Goal: Task Accomplishment & Management: Manage account settings

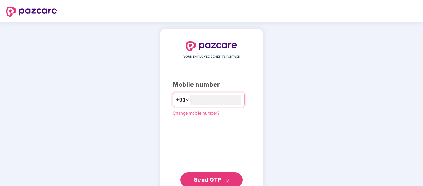
type input "*"
type input "**********"
click at [212, 178] on span "Send OTP" at bounding box center [208, 179] width 28 height 7
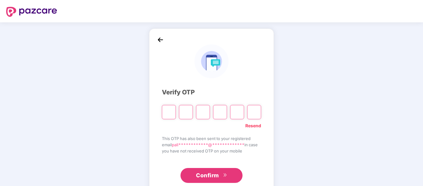
type input "*"
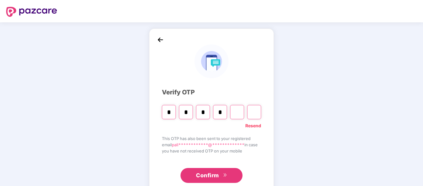
type input "*"
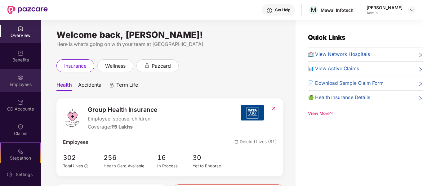
click at [18, 80] on img at bounding box center [20, 77] width 6 height 6
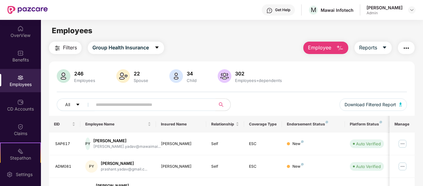
click at [144, 106] on input "text" at bounding box center [151, 104] width 111 height 9
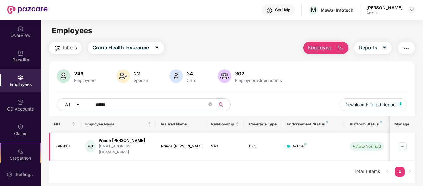
type input "******"
click at [405, 144] on img at bounding box center [403, 146] width 10 height 10
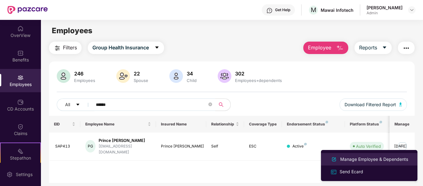
click at [364, 159] on div "Manage Employee & Dependents" at bounding box center [374, 159] width 70 height 7
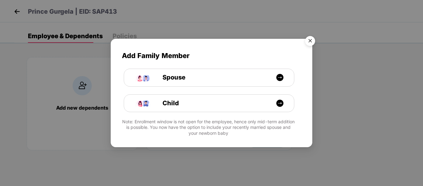
click at [312, 45] on img "Close" at bounding box center [310, 41] width 17 height 17
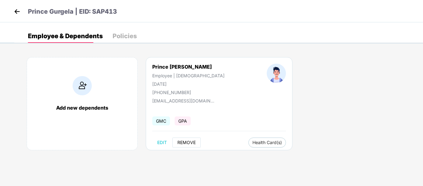
click at [188, 143] on span "REMOVE" at bounding box center [186, 142] width 18 height 5
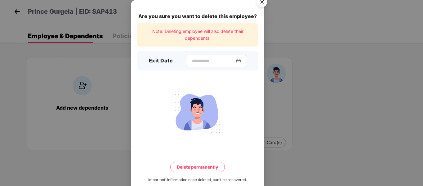
click at [238, 58] on img at bounding box center [238, 60] width 5 height 5
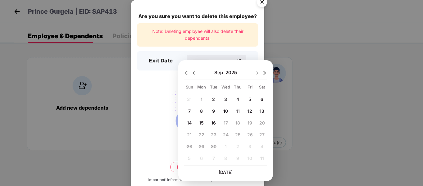
click at [214, 122] on span "16" at bounding box center [213, 122] width 5 height 5
type input "**********"
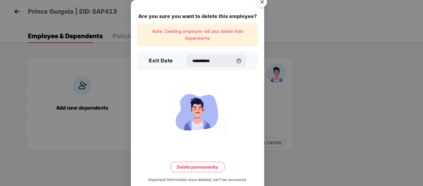
click at [195, 162] on button "Delete permanently" at bounding box center [197, 167] width 55 height 11
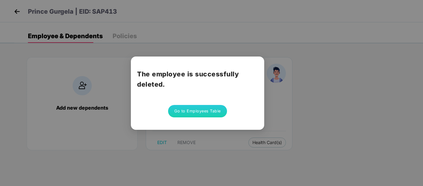
click at [200, 107] on button "Go to Employees Table" at bounding box center [197, 111] width 59 height 12
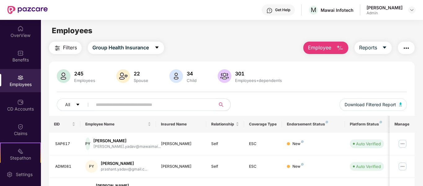
click at [175, 100] on span at bounding box center [151, 104] width 127 height 12
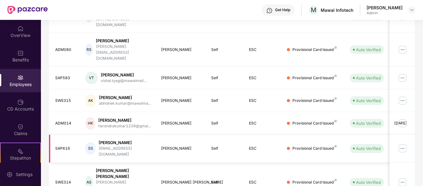
scroll to position [195, 0]
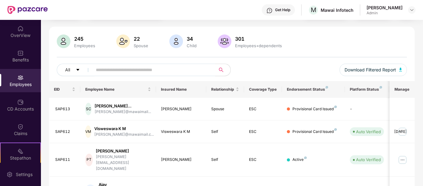
scroll to position [47, 0]
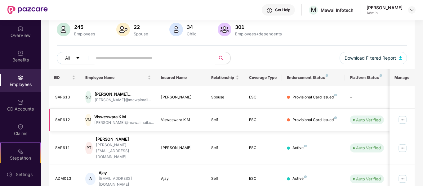
click at [405, 117] on img at bounding box center [403, 120] width 10 height 10
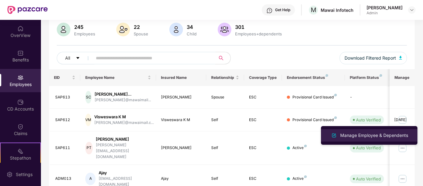
click at [373, 135] on div "Manage Employee & Dependents" at bounding box center [374, 135] width 70 height 7
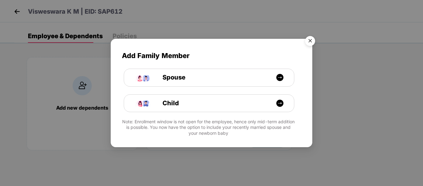
click at [312, 42] on img "Close" at bounding box center [310, 41] width 17 height 17
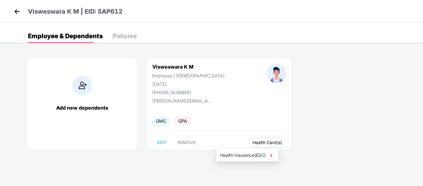
click at [253, 143] on span "Health Card(s)" at bounding box center [267, 142] width 29 height 3
